Goal: Task Accomplishment & Management: Use online tool/utility

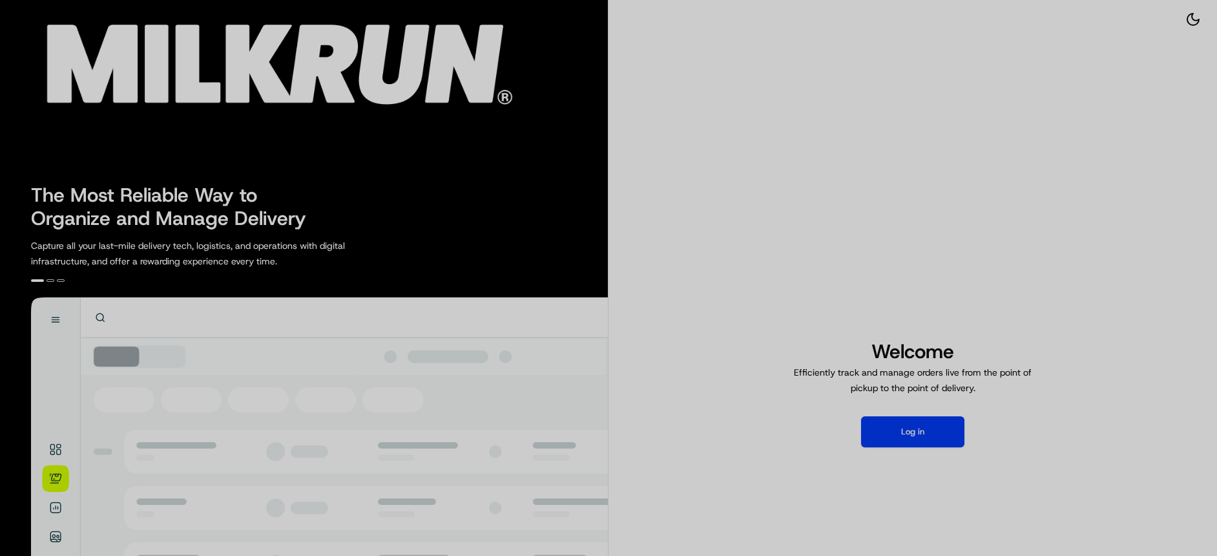
click at [899, 428] on div at bounding box center [608, 278] width 1217 height 556
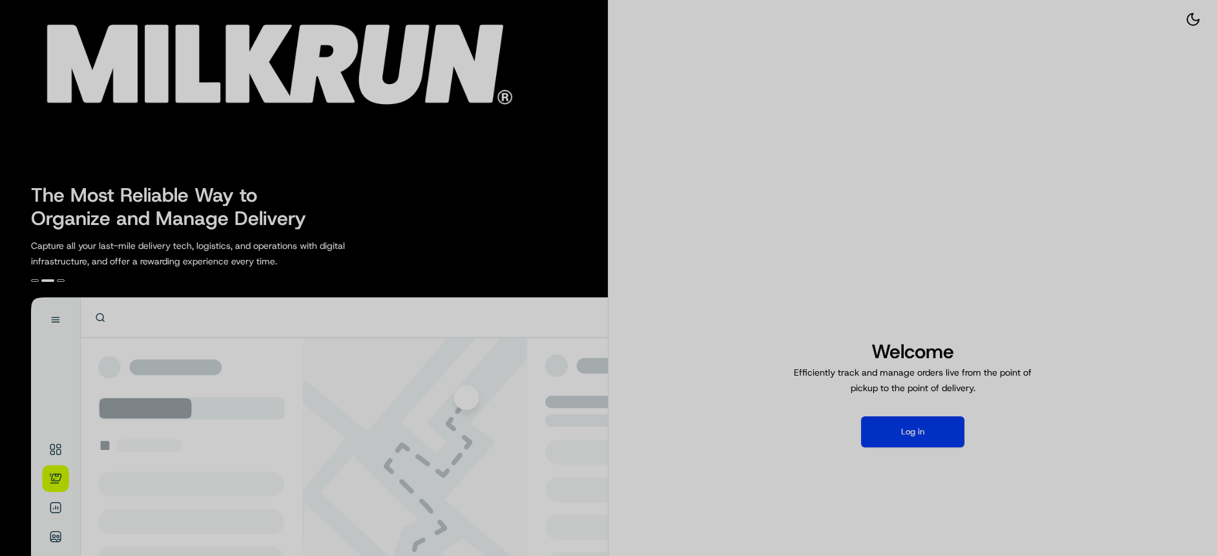
click at [915, 429] on div at bounding box center [608, 278] width 1217 height 556
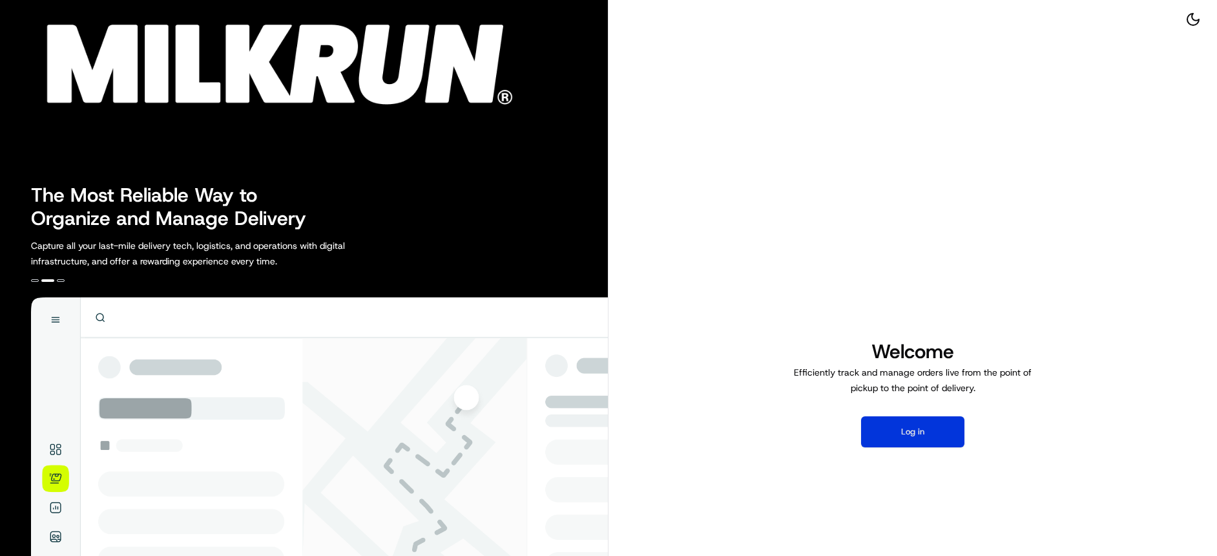
click at [909, 423] on button "Log in" at bounding box center [912, 431] width 103 height 31
